Goal: Task Accomplishment & Management: Manage account settings

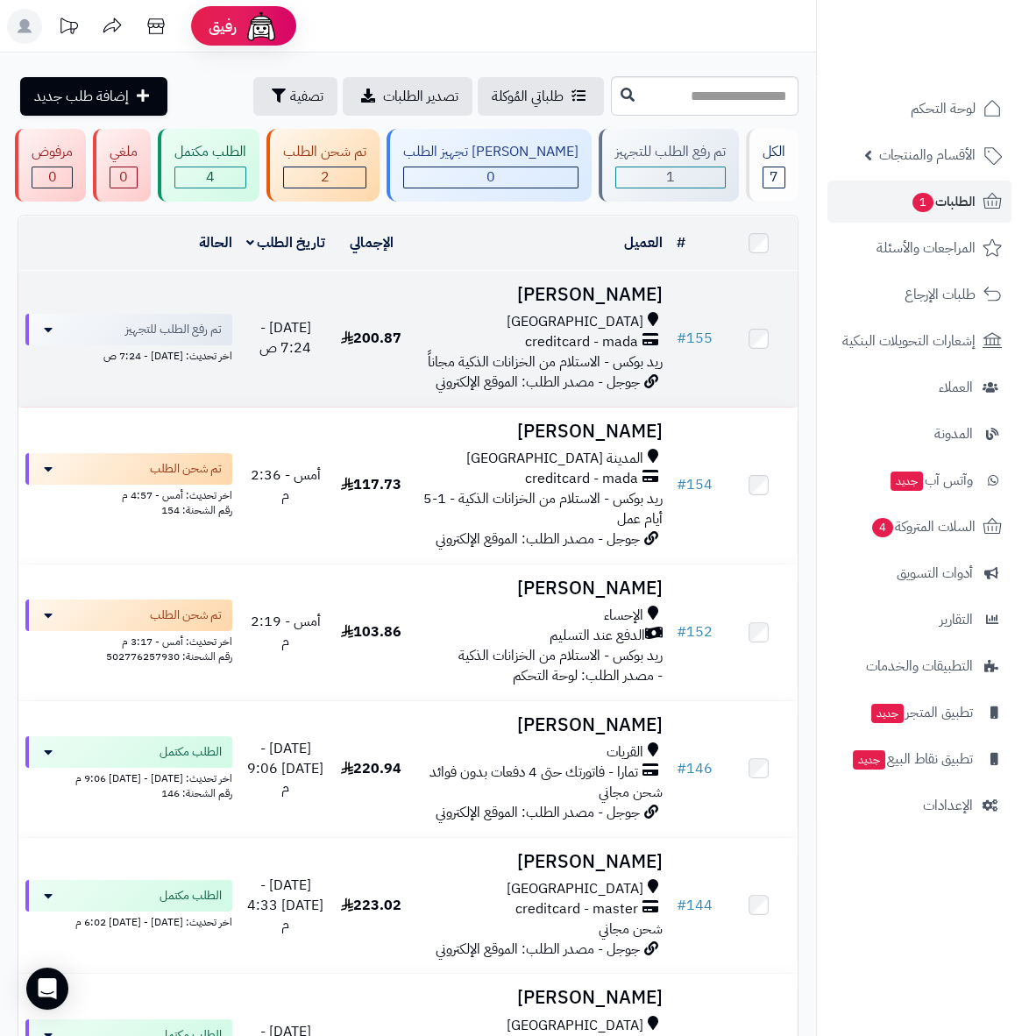
click at [557, 348] on span "creditcard - mada" at bounding box center [581, 342] width 113 height 20
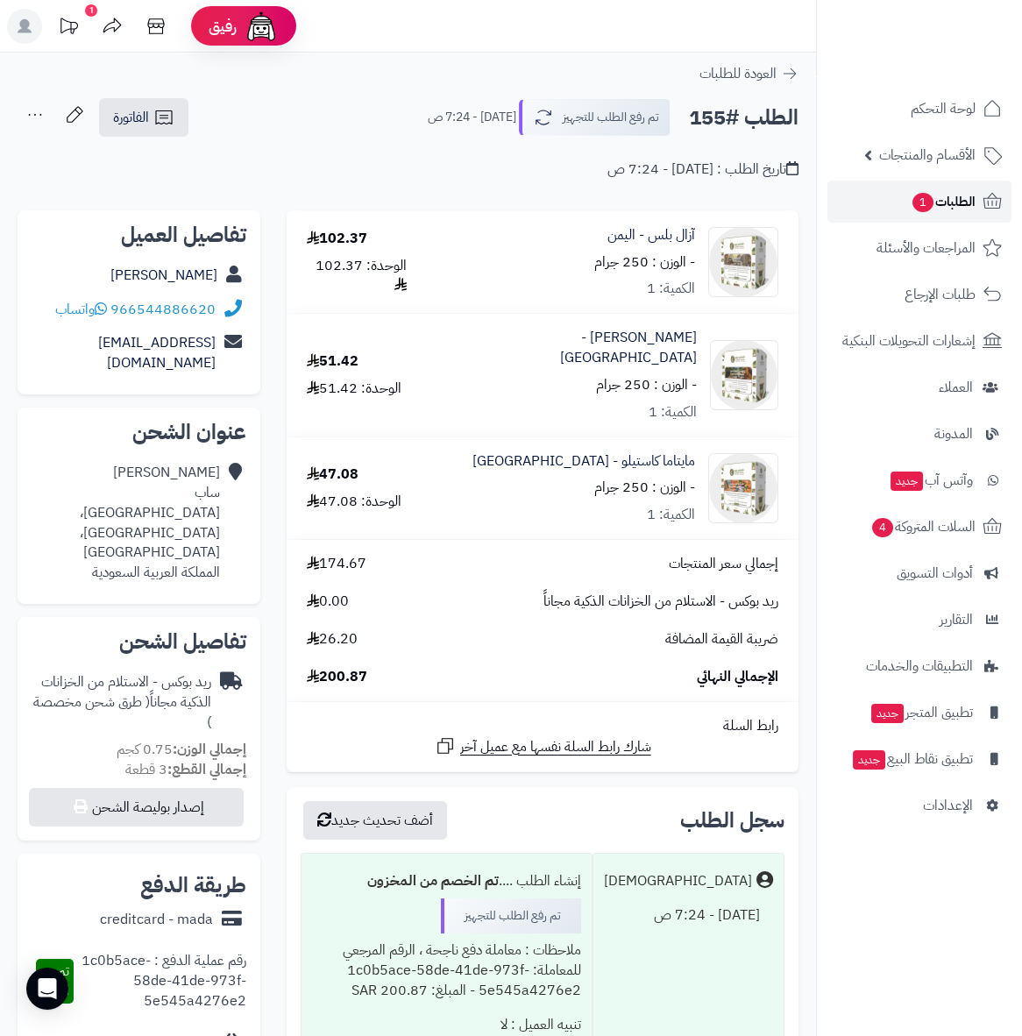
click at [949, 202] on span "الطلبات 1" at bounding box center [942, 201] width 65 height 25
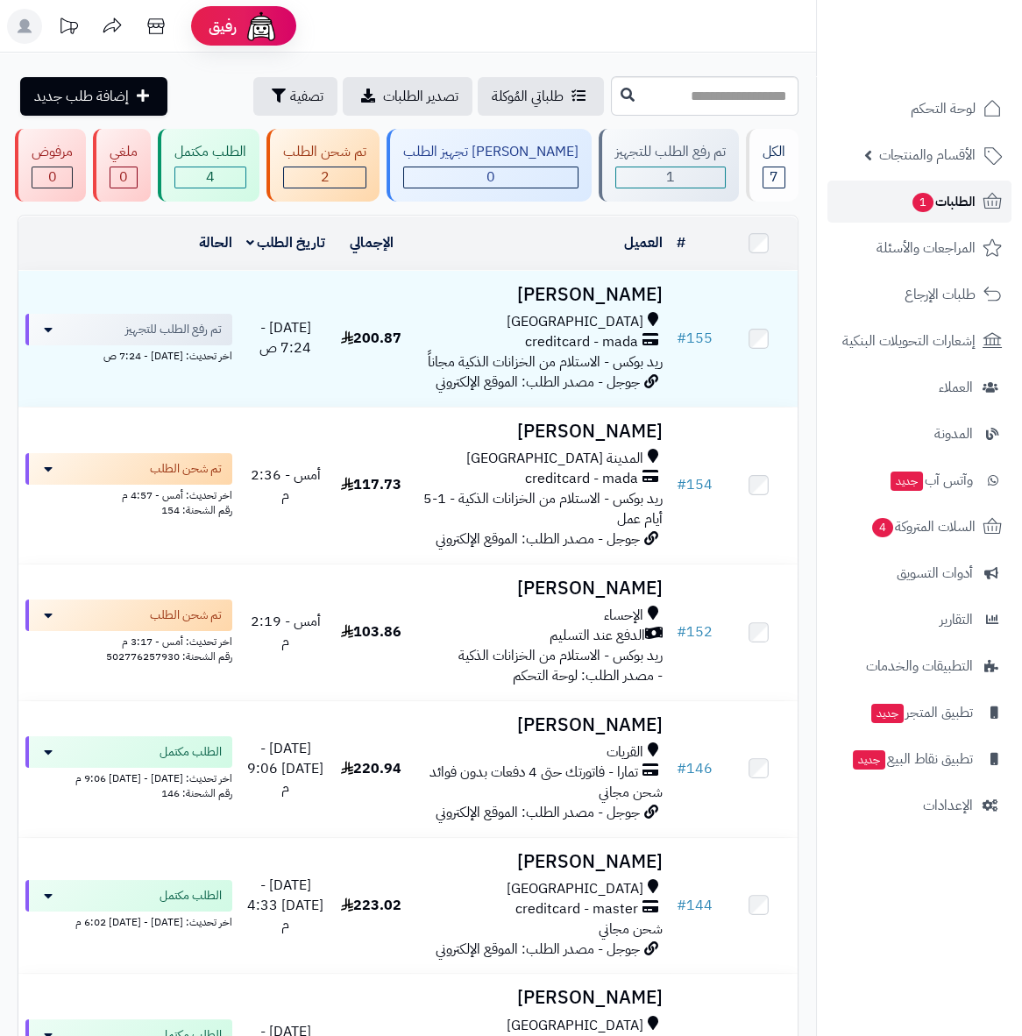
click at [949, 202] on span "الطلبات 1" at bounding box center [942, 201] width 65 height 25
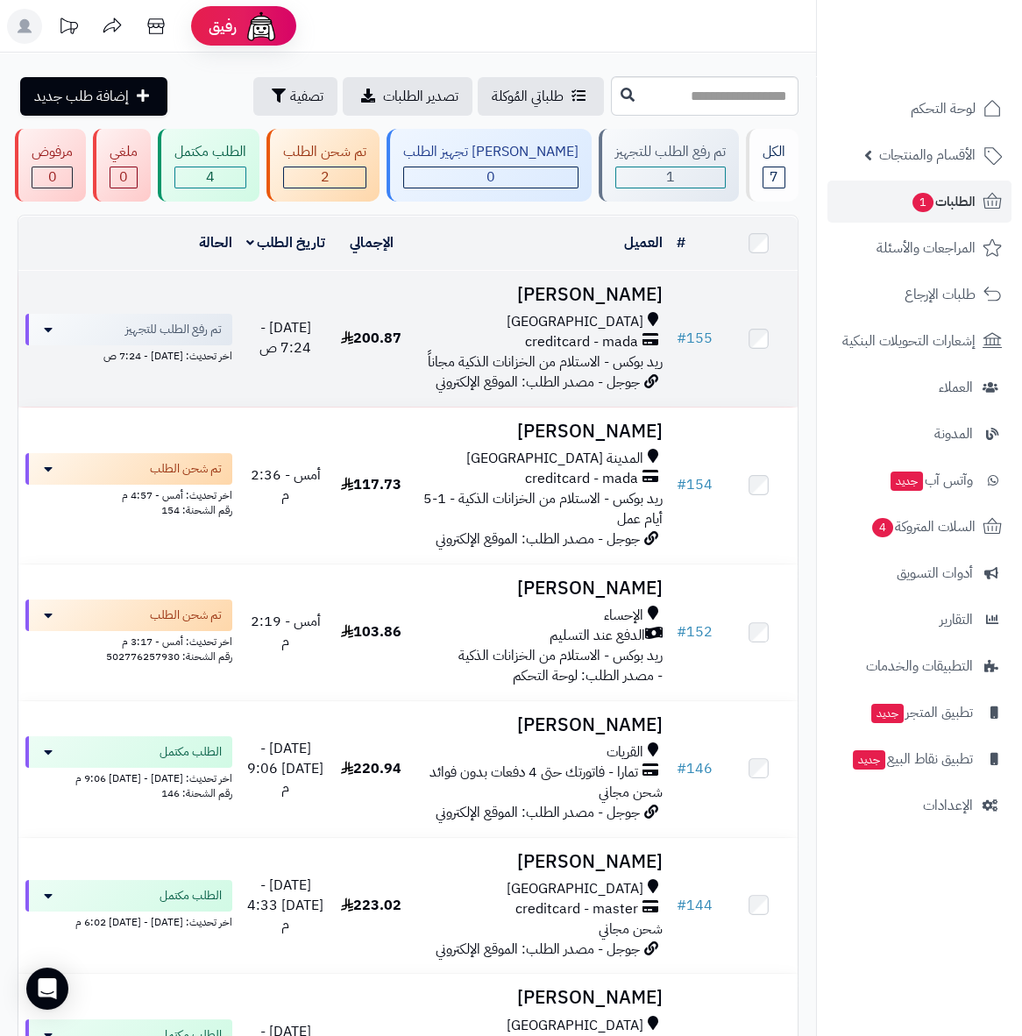
click at [629, 295] on h3 "أحمد ساب" at bounding box center [539, 295] width 245 height 20
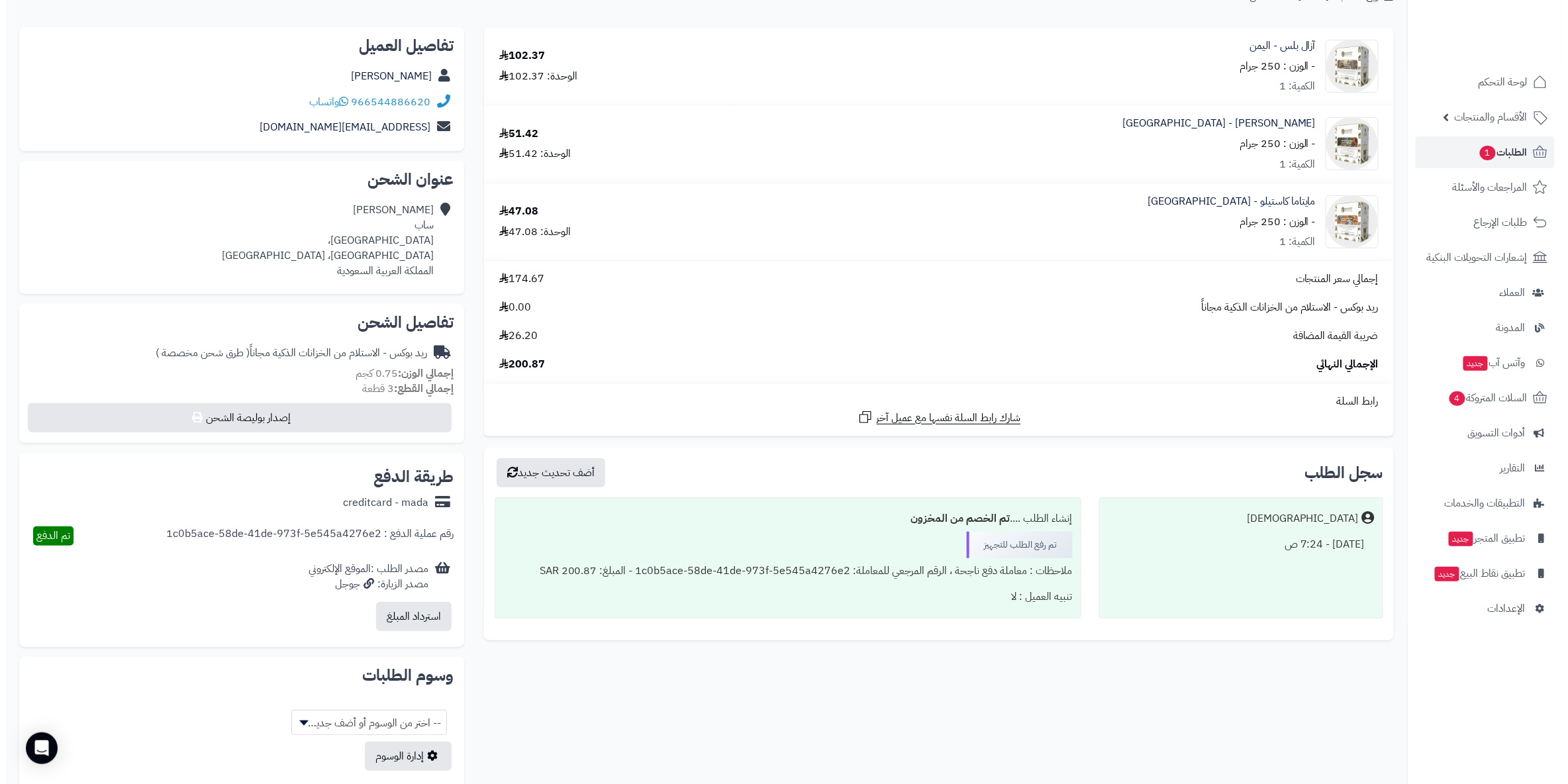
scroll to position [135, 0]
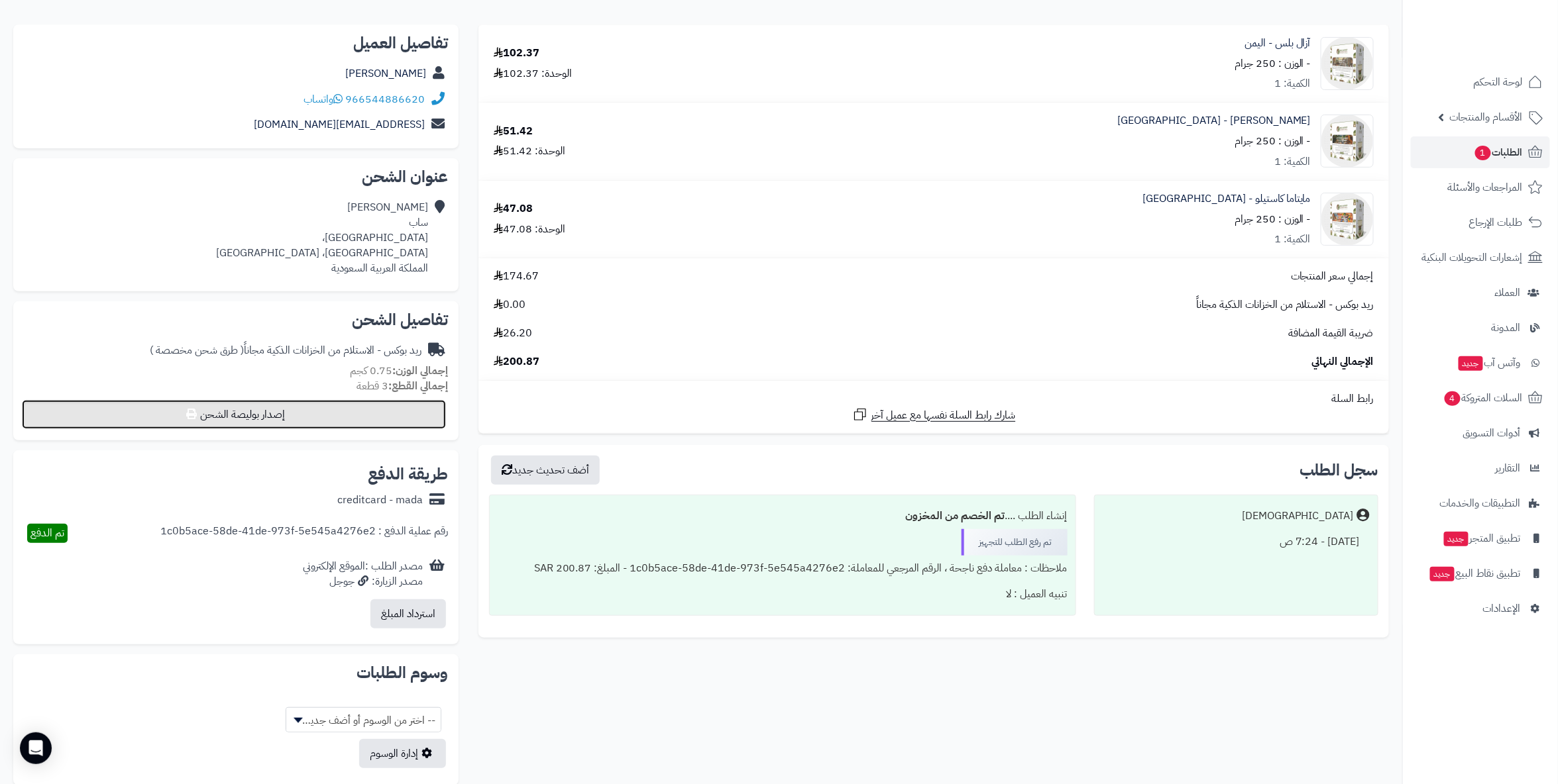
click at [335, 420] on button "إصدار بوليصة الشحن" at bounding box center [234, 414] width 424 height 29
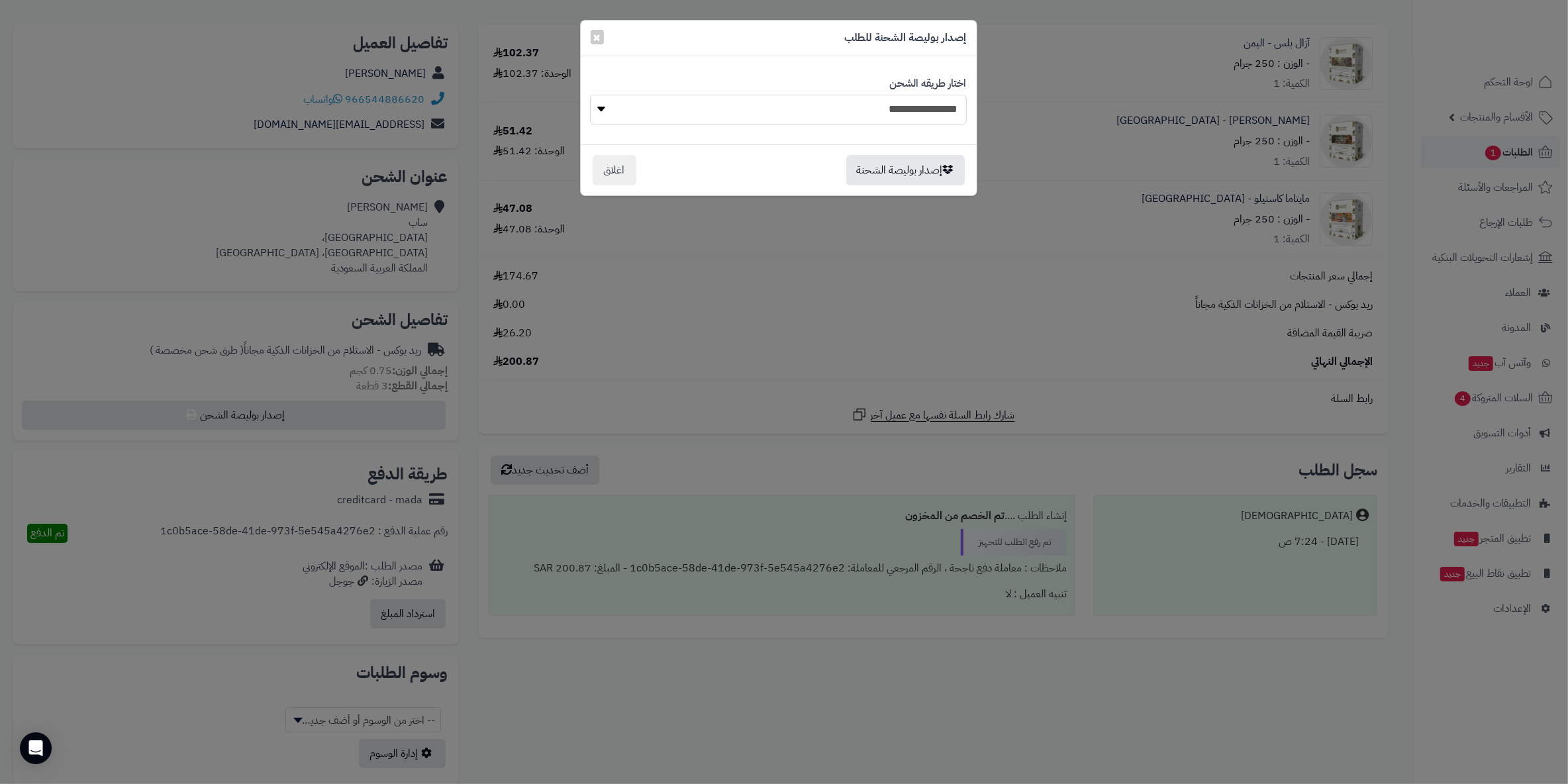
click at [709, 116] on select "**********" at bounding box center [778, 109] width 377 height 29
select select "******"
click at [590, 95] on select "**********" at bounding box center [778, 109] width 377 height 29
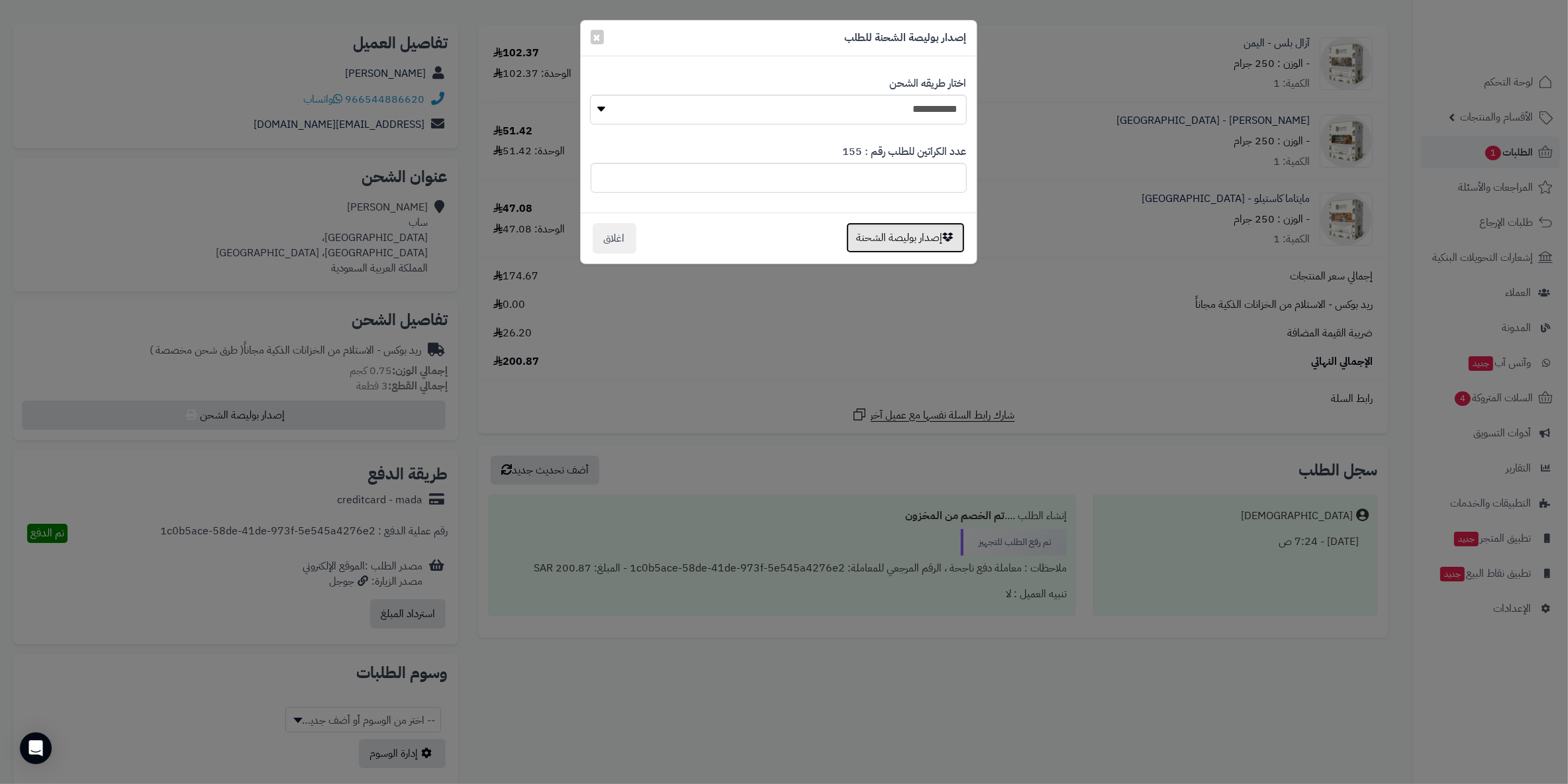
click at [772, 232] on button "إصدار بوليصة الشحنة" at bounding box center [905, 237] width 119 height 30
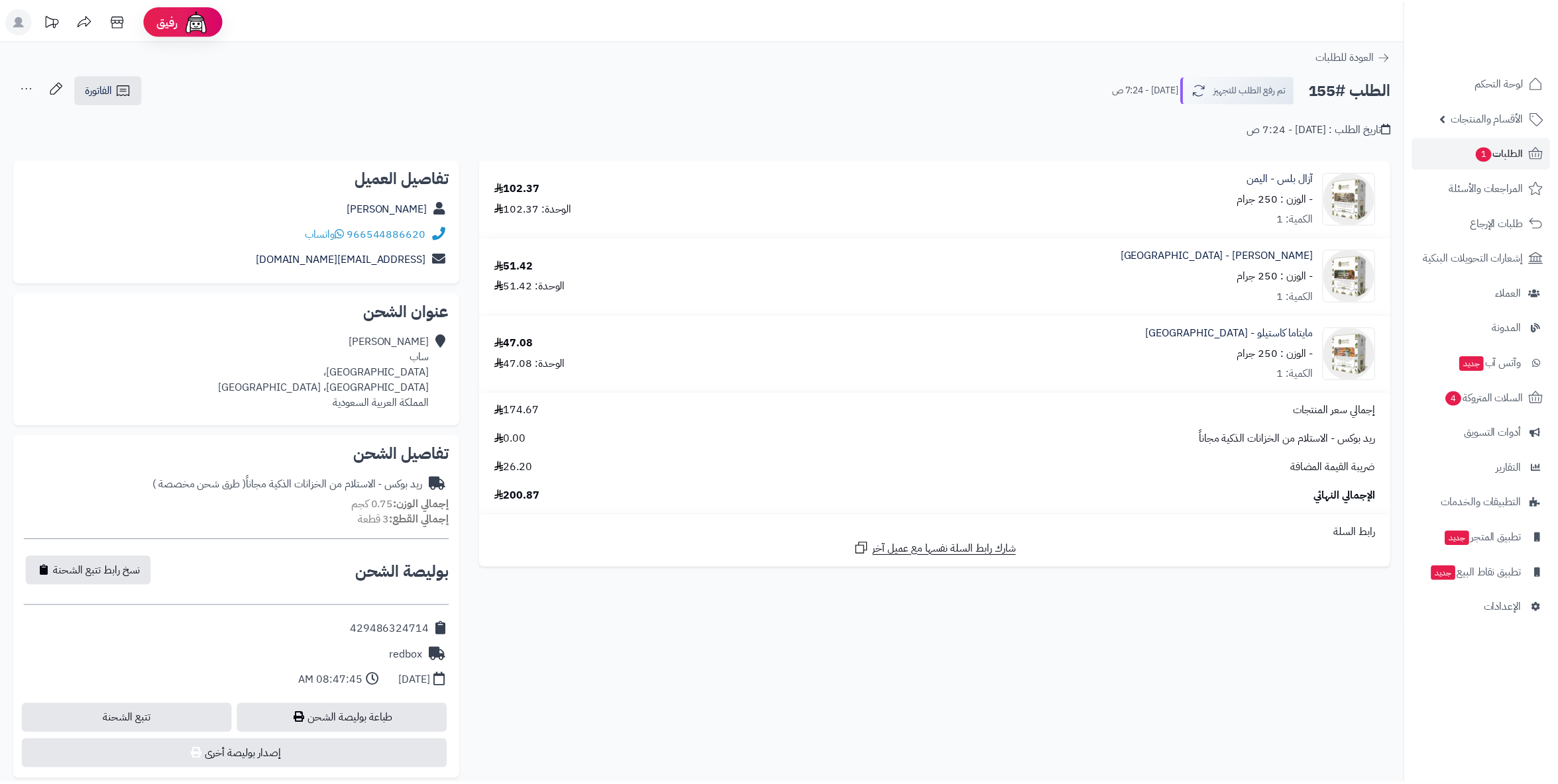
scroll to position [135, 0]
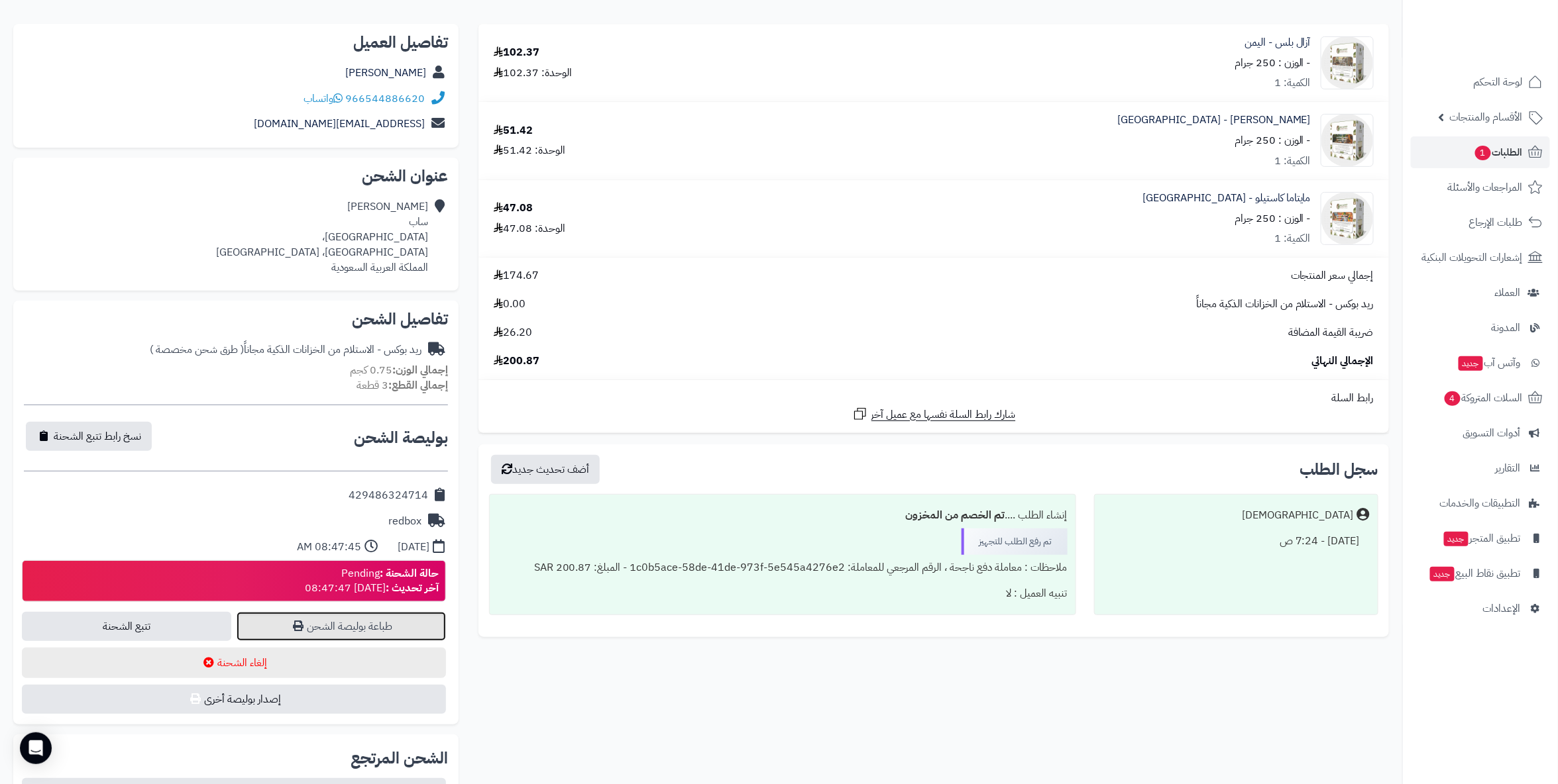
click at [335, 619] on link "طباعة بوليصة الشحن" at bounding box center [341, 627] width 209 height 29
click at [355, 631] on link "طباعة بوليصة الشحن" at bounding box center [341, 627] width 209 height 29
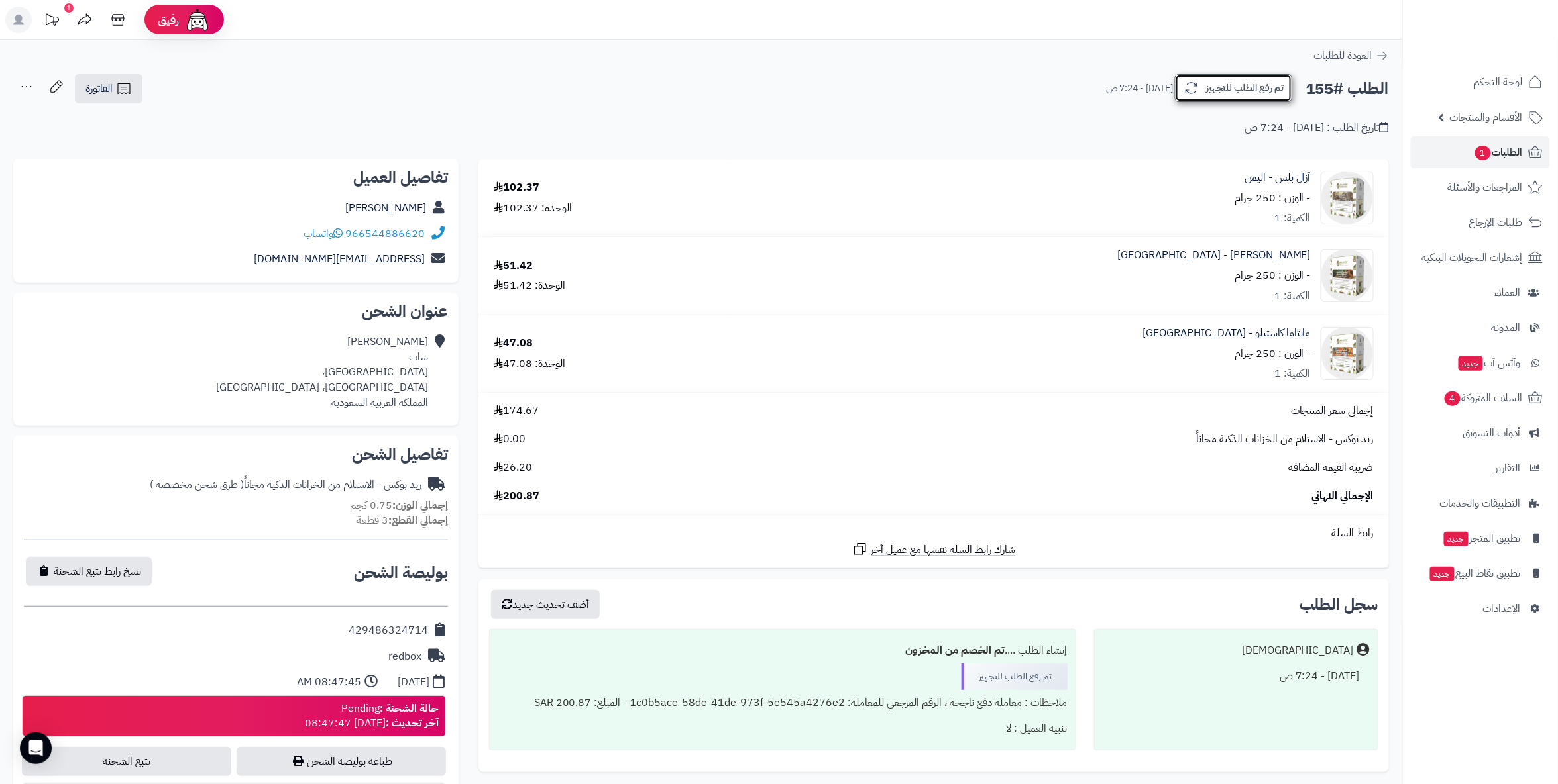
click at [1212, 94] on button "تم رفع الطلب للتجهيز" at bounding box center [1234, 88] width 117 height 28
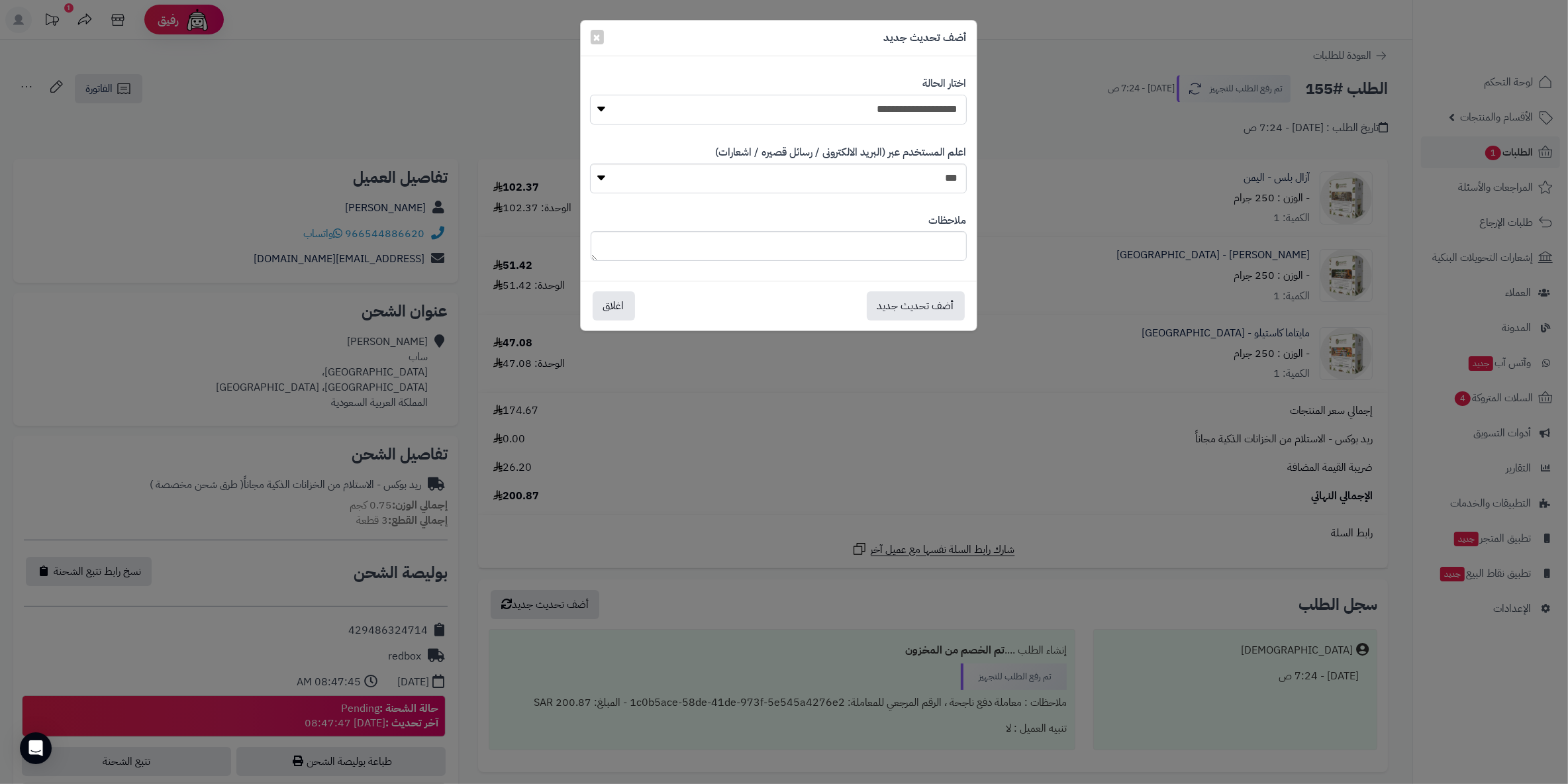
click at [862, 118] on select "**********" at bounding box center [778, 109] width 377 height 29
select select "*"
click at [590, 95] on select "**********" at bounding box center [778, 109] width 377 height 29
click at [913, 316] on button "أضف تحديث جديد" at bounding box center [916, 305] width 98 height 29
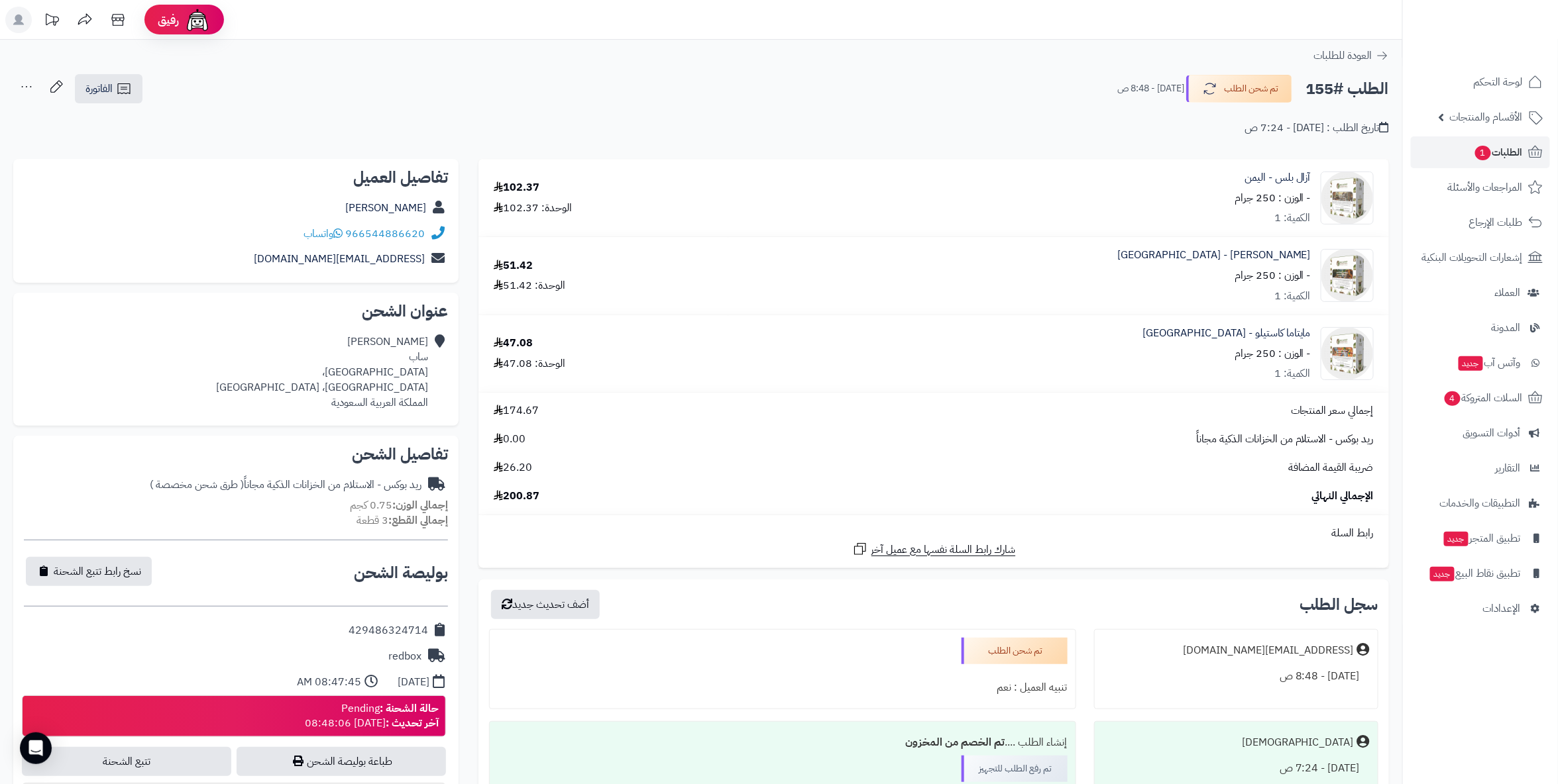
click at [1513, 152] on span "الطلبات 1" at bounding box center [1498, 152] width 49 height 19
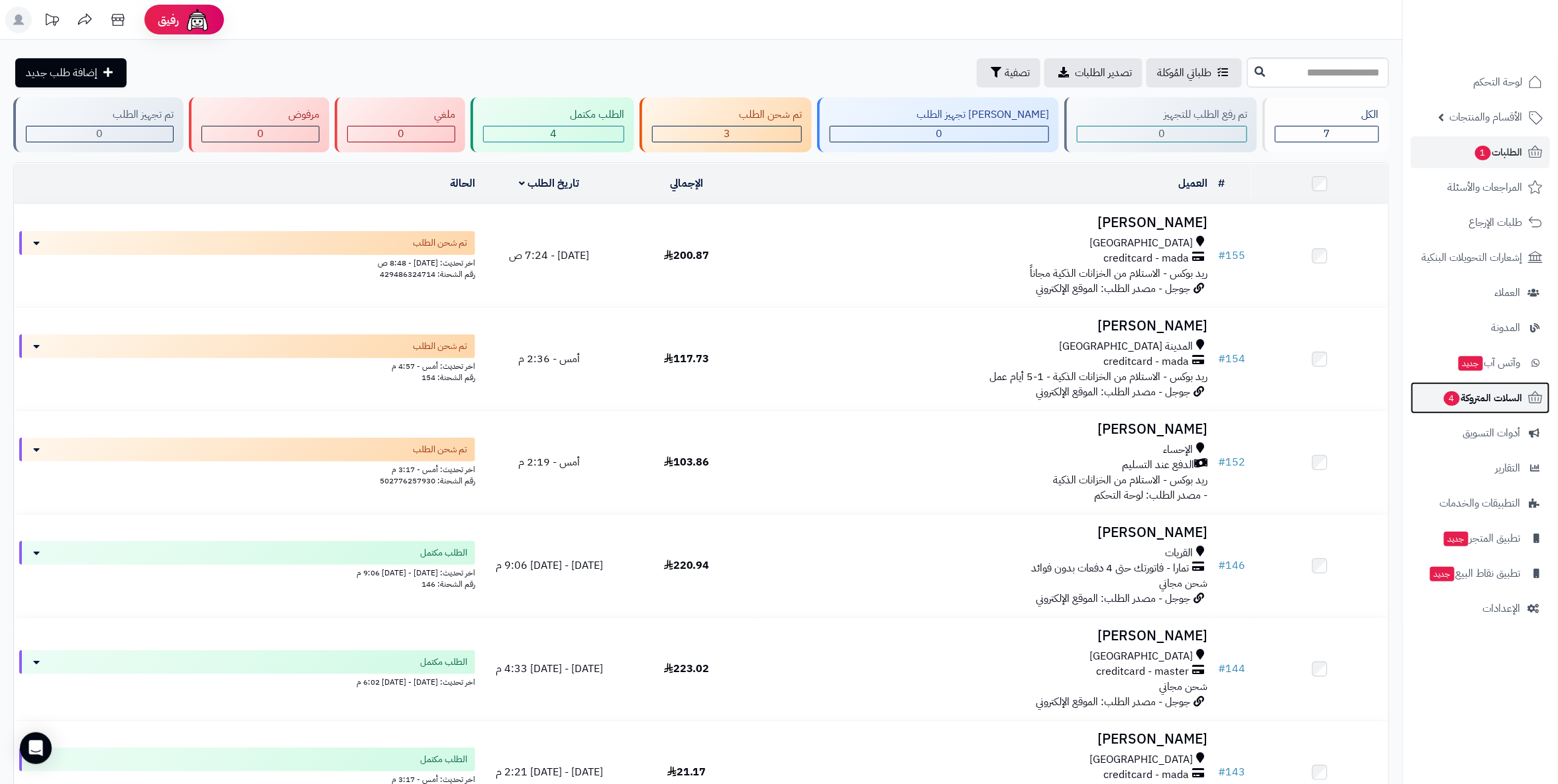
click at [1504, 394] on span "السلات المتروكة 4" at bounding box center [1483, 398] width 80 height 19
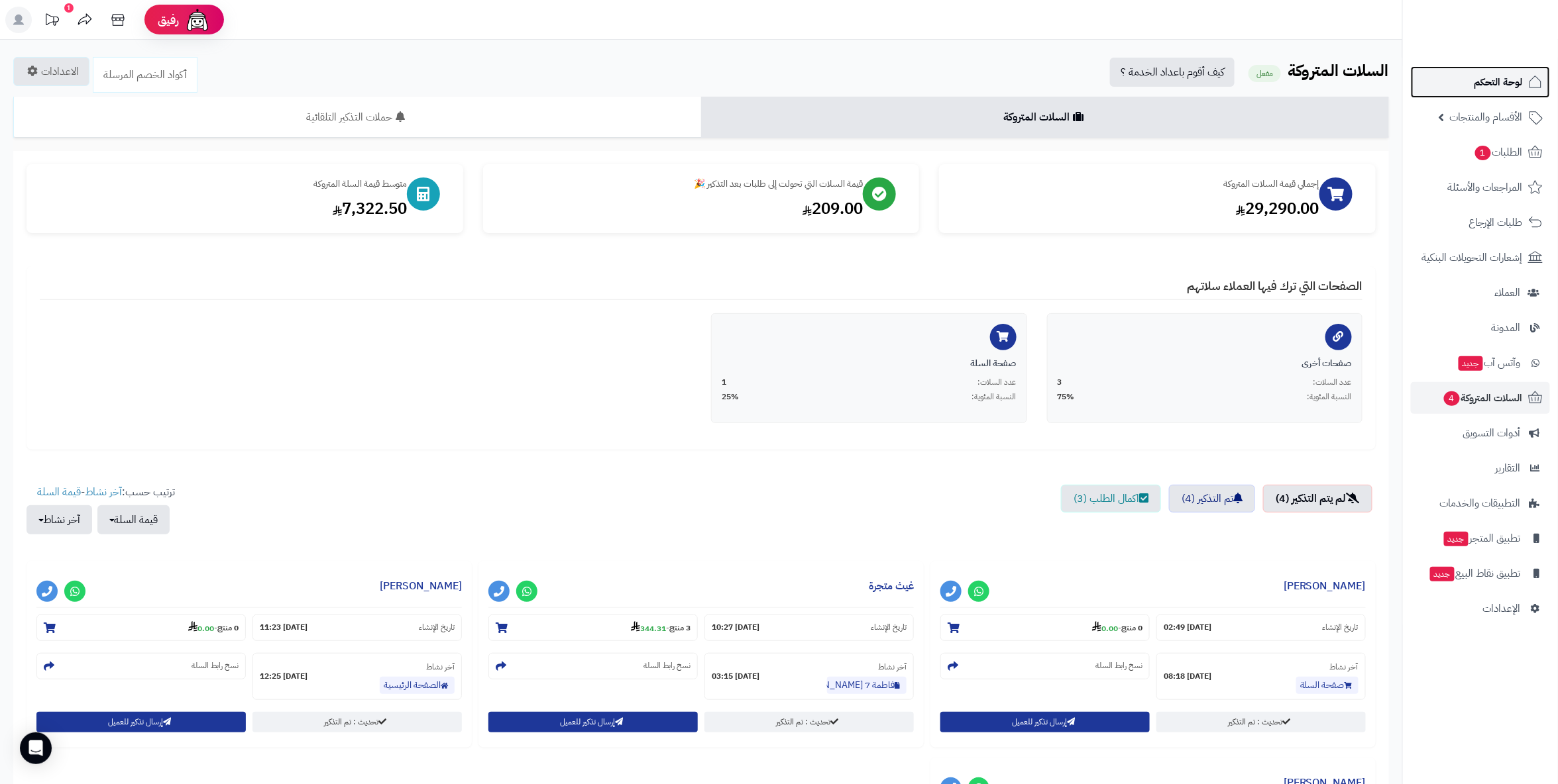
click at [1507, 88] on span "لوحة التحكم" at bounding box center [1499, 82] width 48 height 19
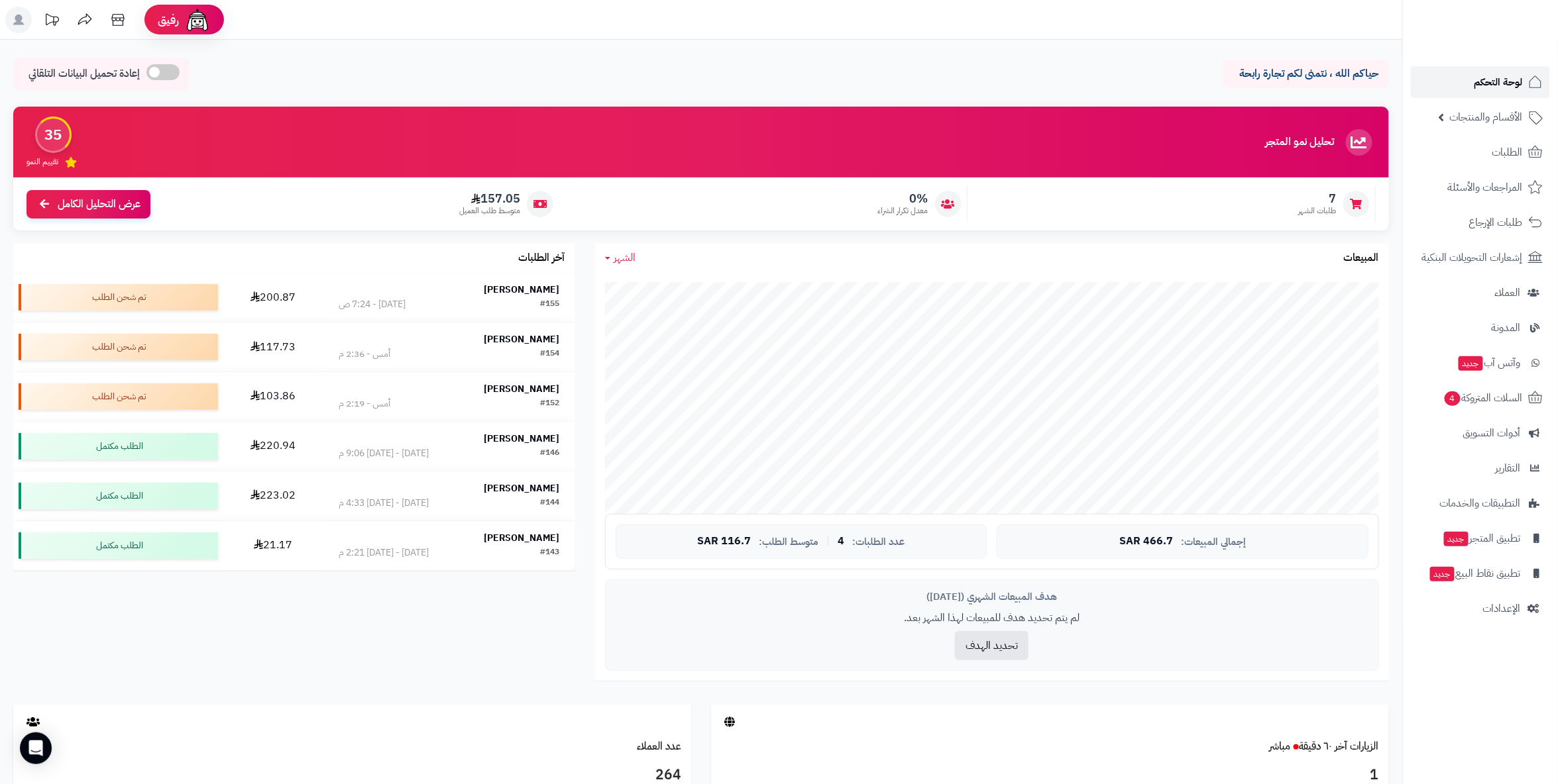
click at [1495, 85] on span "لوحة التحكم" at bounding box center [1499, 82] width 48 height 19
click at [1529, 74] on icon at bounding box center [1535, 82] width 16 height 16
click at [1497, 141] on link "الطلبات" at bounding box center [1480, 153] width 139 height 32
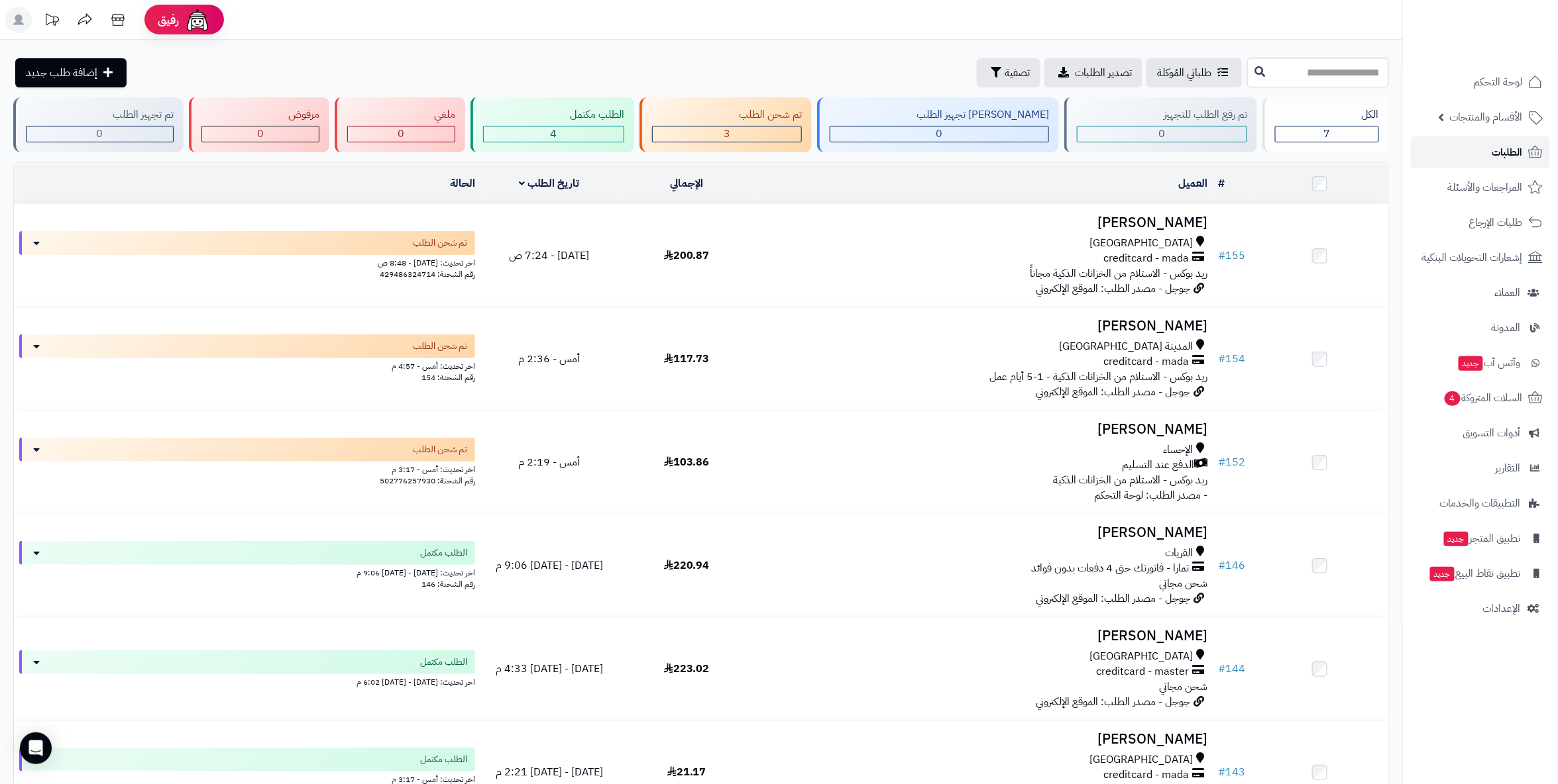
click at [1513, 151] on span "الطلبات" at bounding box center [1507, 152] width 30 height 19
click at [1500, 141] on link "الطلبات" at bounding box center [1480, 153] width 139 height 32
